Goal: Task Accomplishment & Management: Manage account settings

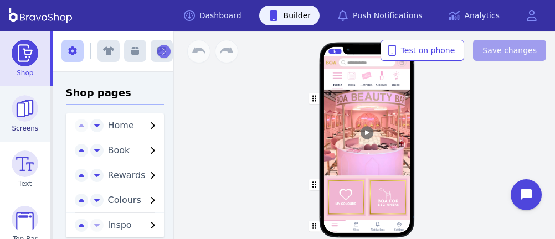
scroll to position [179, 0]
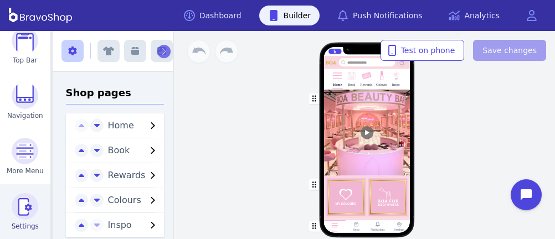
click at [16, 215] on img at bounding box center [25, 206] width 27 height 27
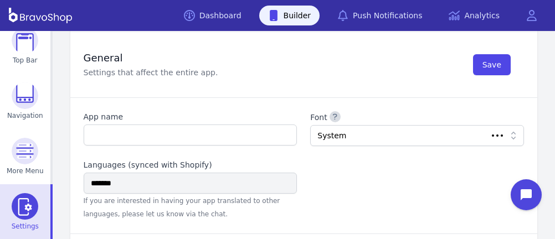
type input "**********"
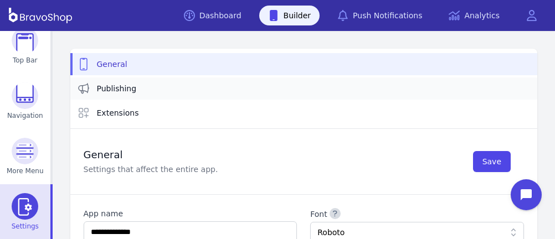
click at [120, 83] on span "Publishing" at bounding box center [117, 88] width 40 height 11
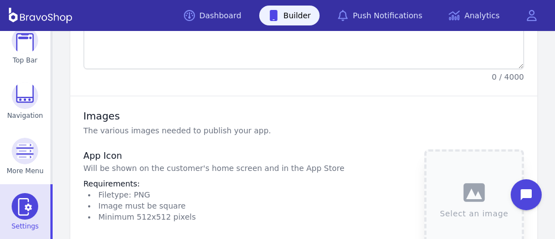
type textarea "**********"
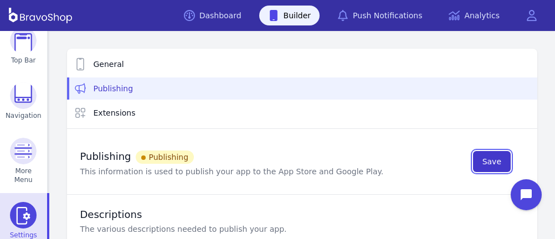
click at [487, 158] on span "Save" at bounding box center [491, 161] width 19 height 11
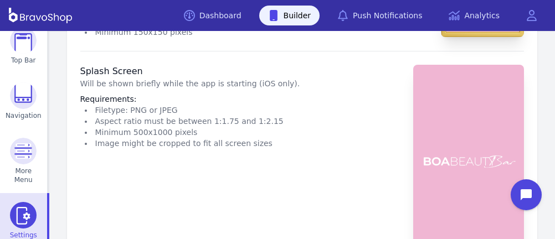
scroll to position [706, 0]
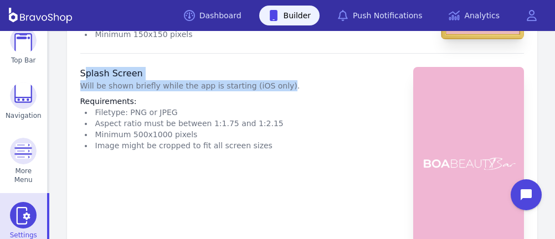
drag, startPoint x: 83, startPoint y: 68, endPoint x: 270, endPoint y: 81, distance: 187.6
click at [270, 81] on div "Splash Screen Will be shown briefly while the app is starting (iOS only). Requi…" at bounding box center [190, 109] width 220 height 84
copy div "plash Screen Will be shown briefly while the app is starting (iOS only)"
click at [293, 149] on li "Splash Screen Will be shown briefly while the app is starting (iOS only). Requi…" at bounding box center [302, 169] width 444 height 232
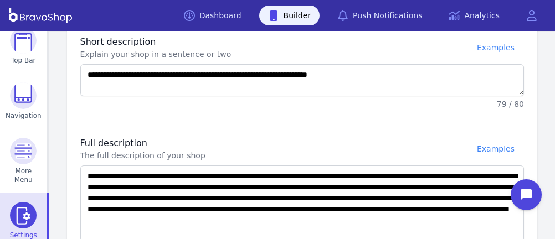
scroll to position [0, 0]
